Goal: Task Accomplishment & Management: Manage account settings

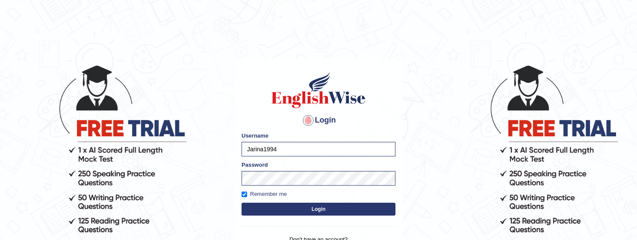
click at [268, 214] on button "Login" at bounding box center [319, 208] width 154 height 13
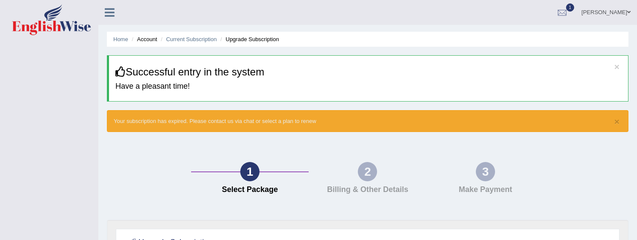
click at [148, 39] on li "Account" at bounding box center [143, 39] width 27 height 8
click at [180, 38] on link "Current Subscription" at bounding box center [191, 39] width 51 height 6
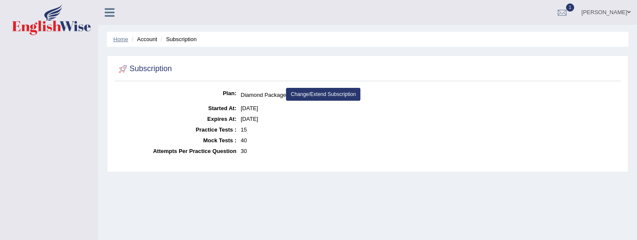
click at [118, 36] on link "Home" at bounding box center [120, 39] width 15 height 6
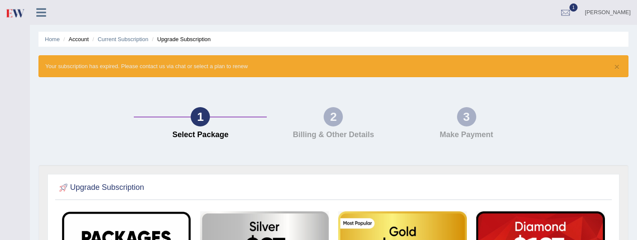
click at [41, 8] on icon at bounding box center [41, 12] width 10 height 11
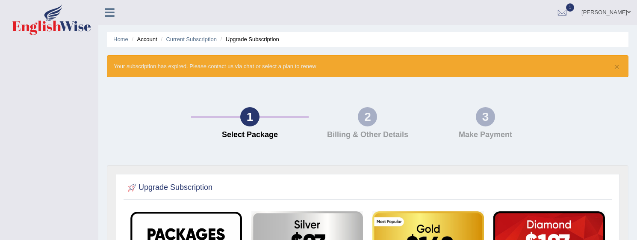
click at [107, 14] on icon at bounding box center [110, 12] width 10 height 11
